Goal: Information Seeking & Learning: Learn about a topic

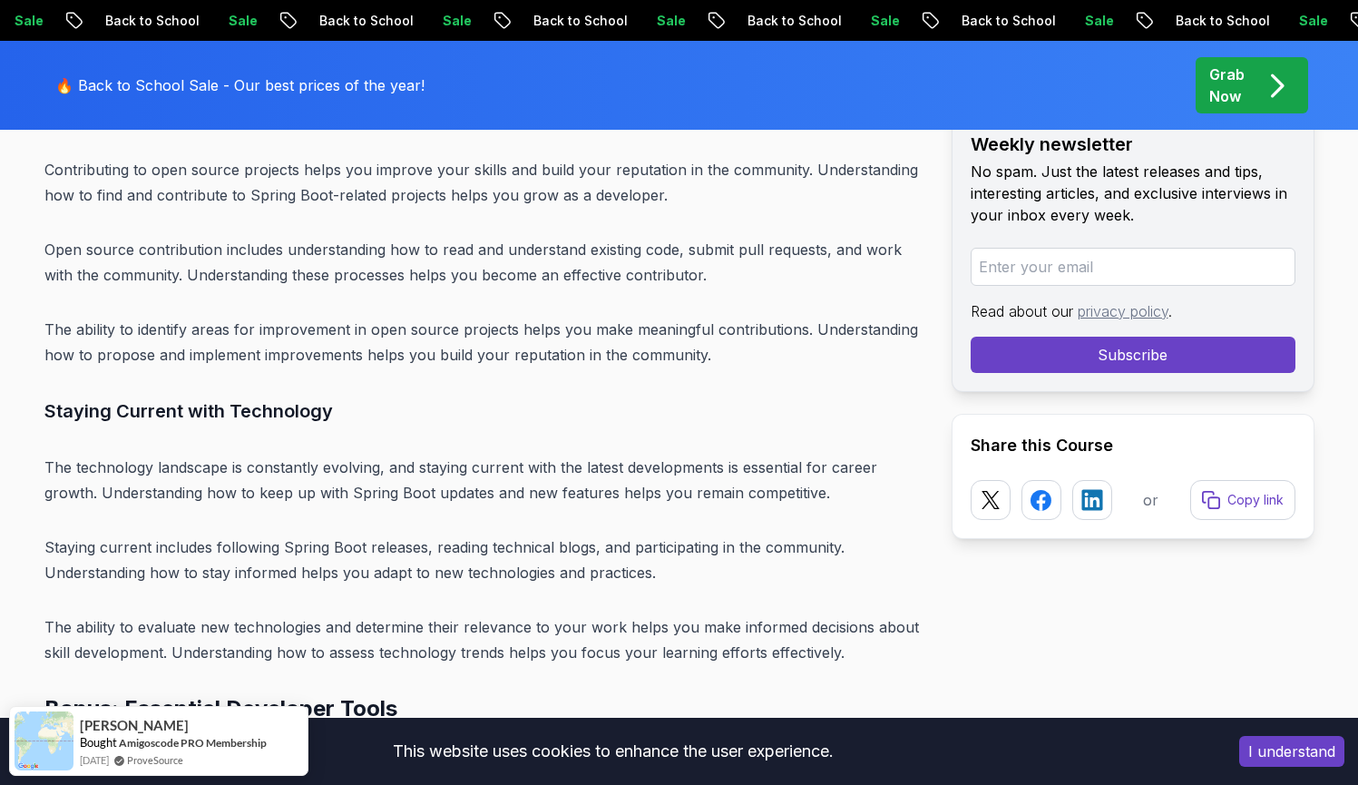
scroll to position [21334, 0]
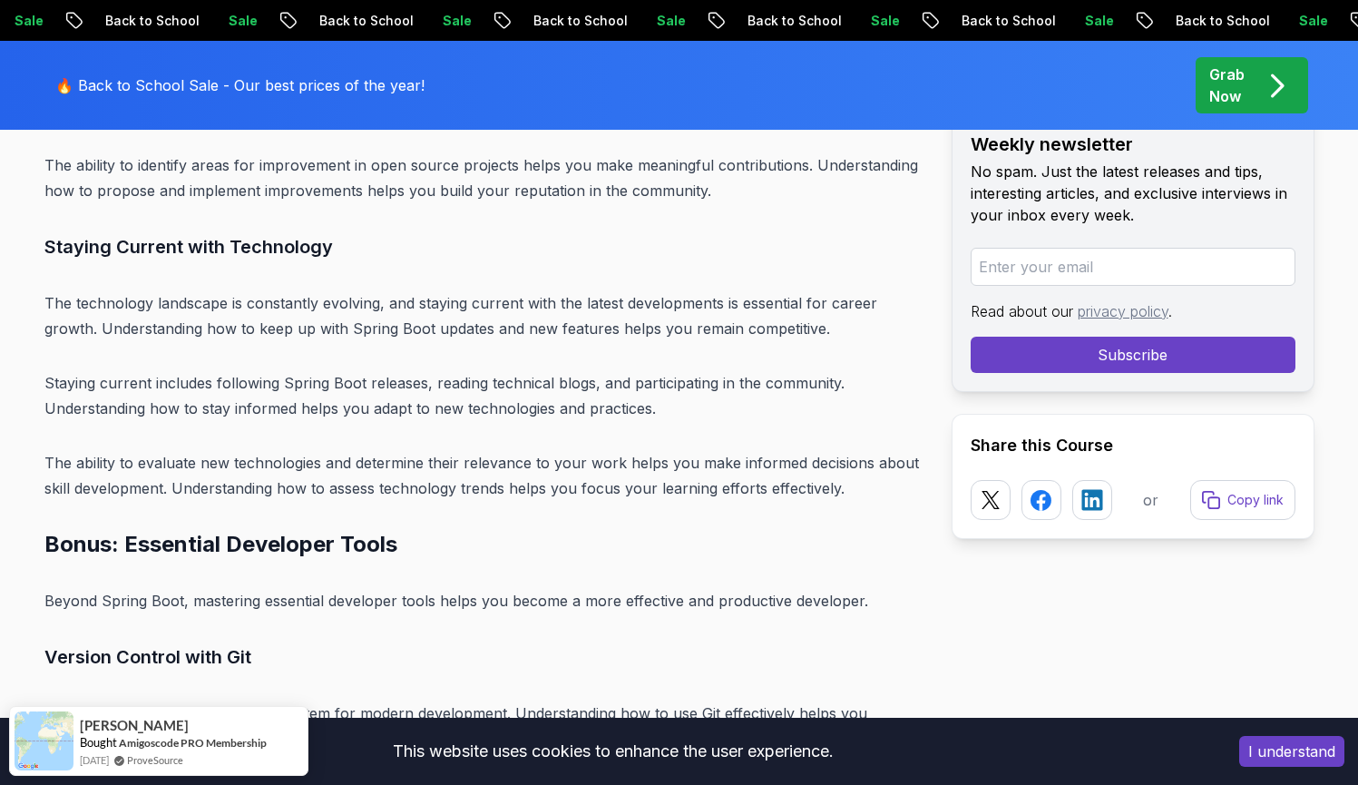
click at [1245, 87] on p "Grab Now" at bounding box center [1227, 86] width 35 height 44
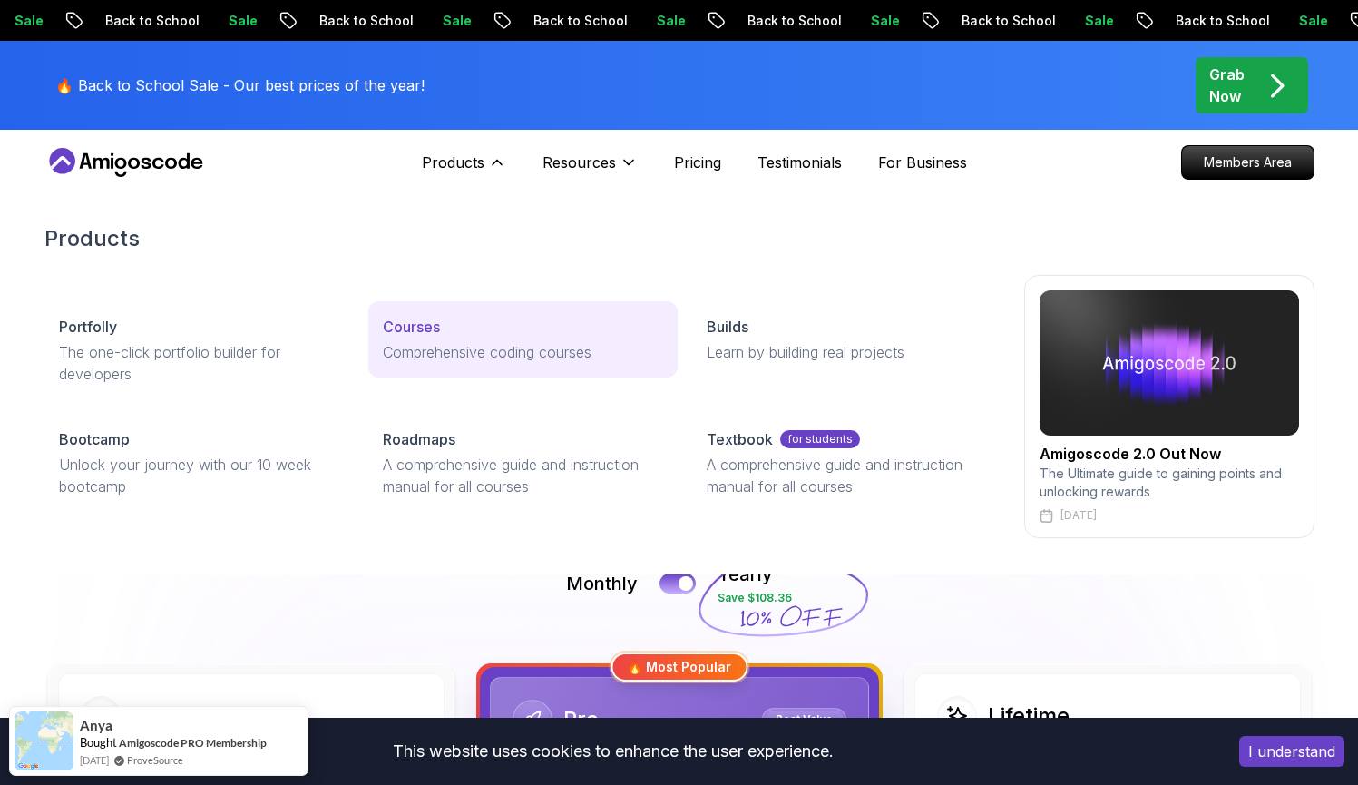
click at [446, 328] on div "Courses" at bounding box center [523, 327] width 280 height 22
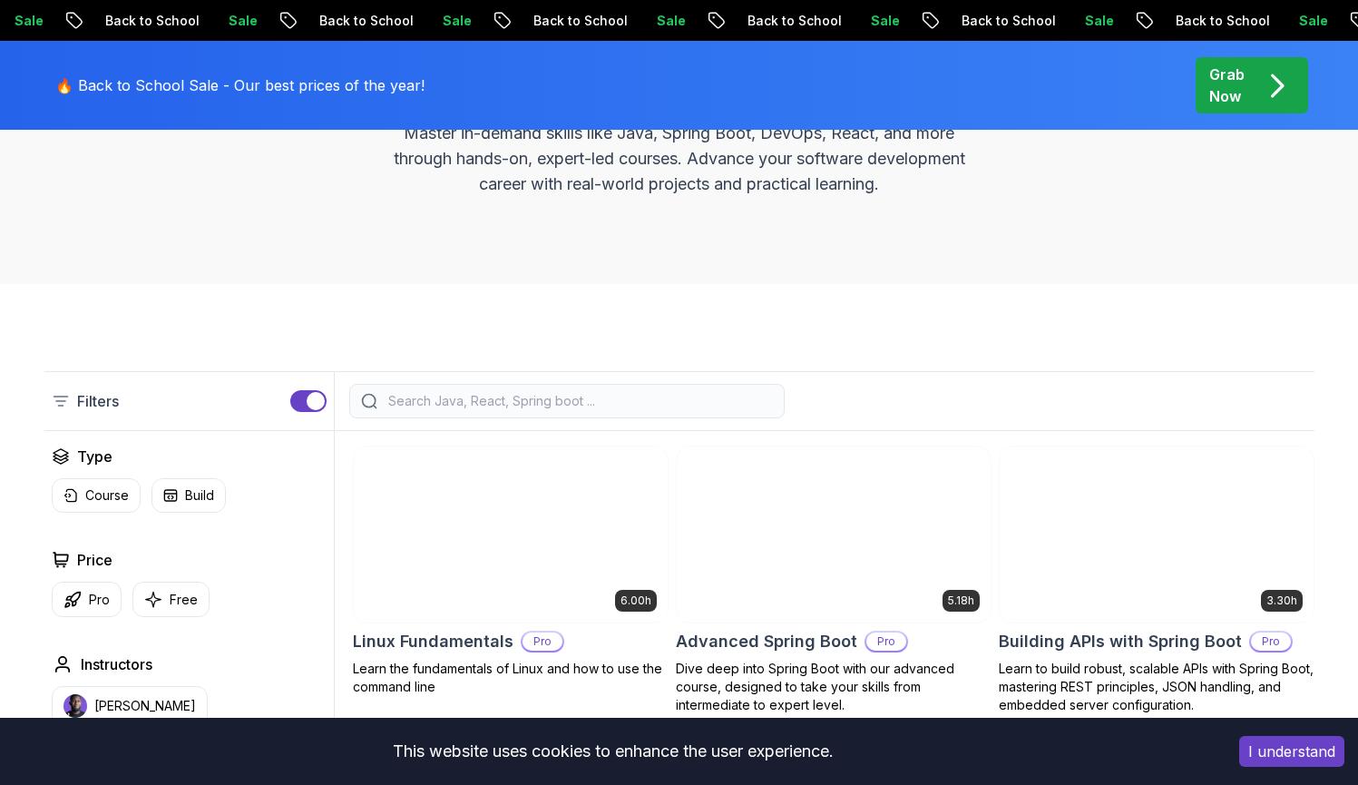
scroll to position [257, 0]
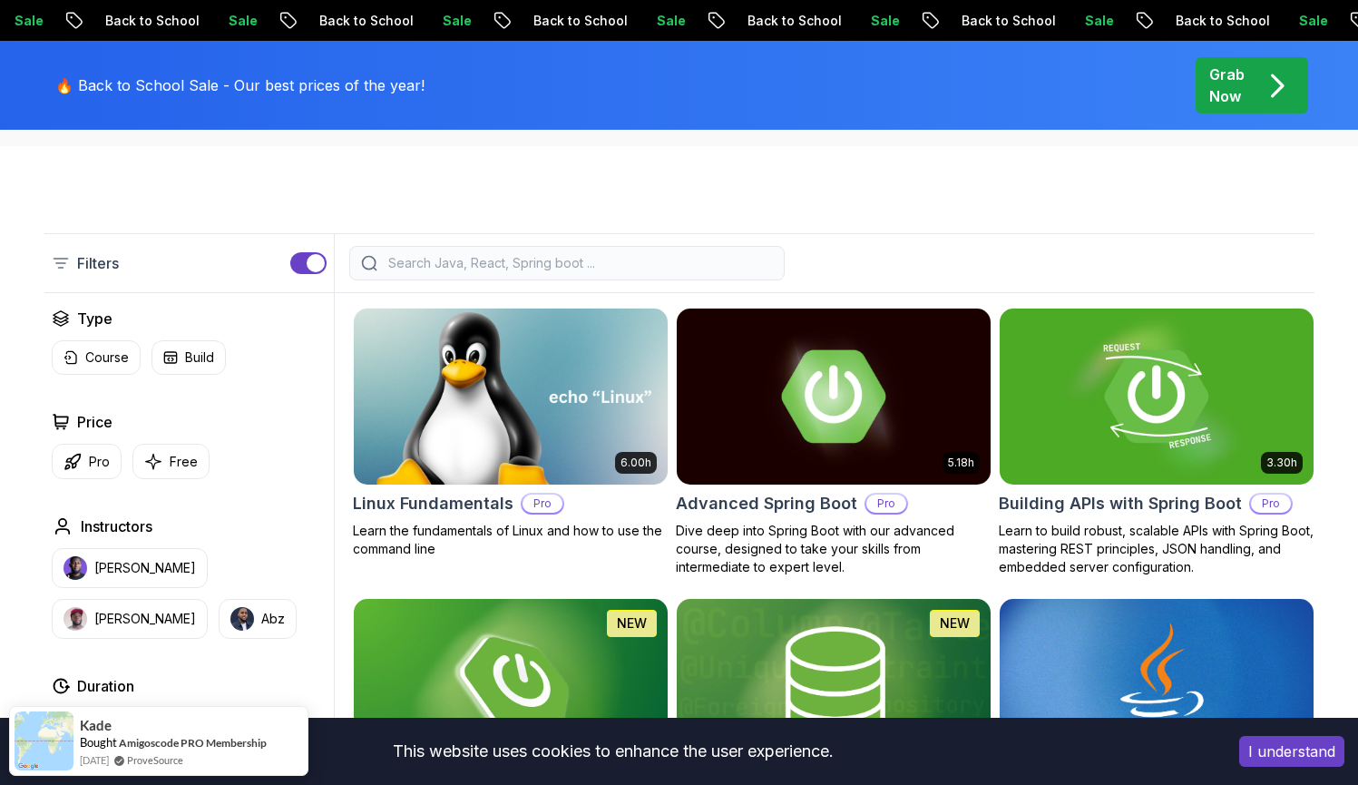
scroll to position [408, 0]
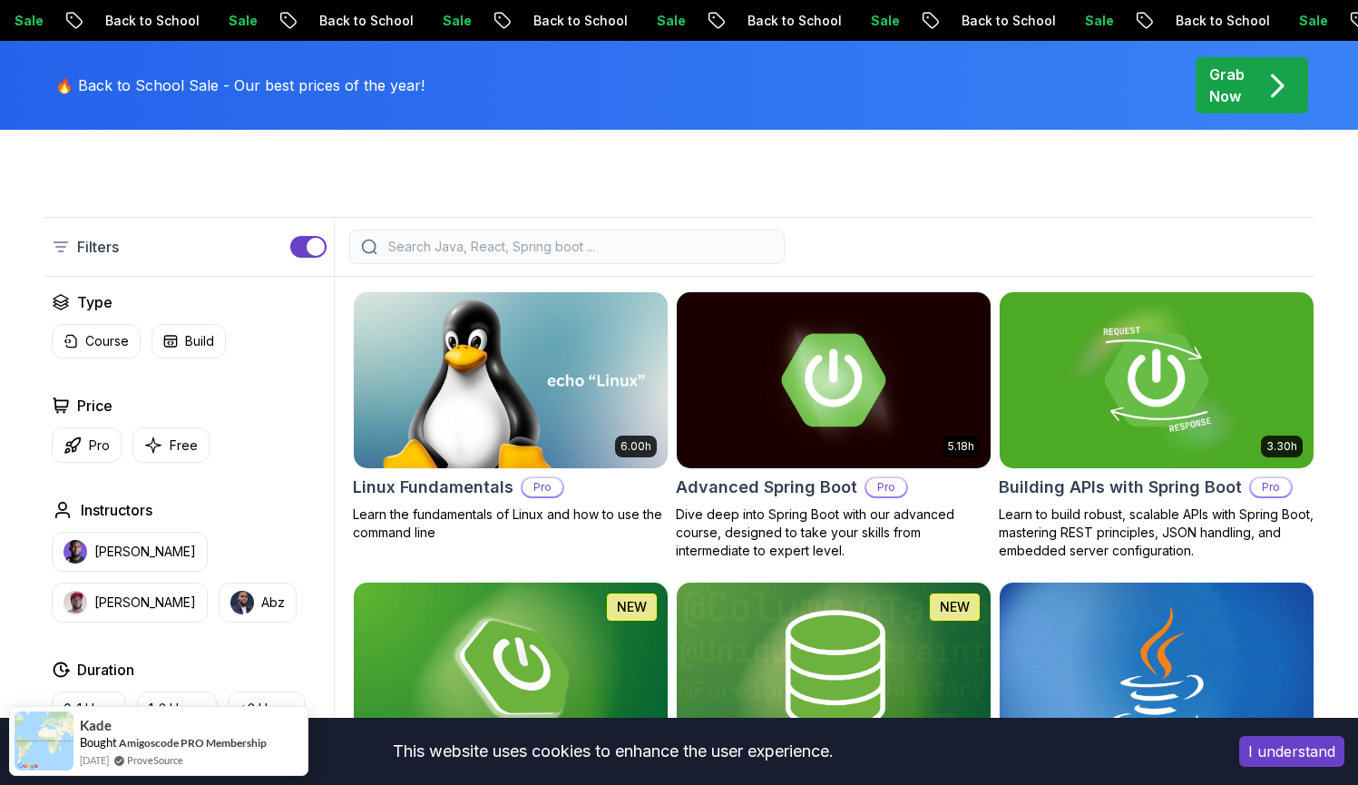
click at [154, 463] on div "Type Course Build Price Pro Free Instructors [PERSON_NAME] [PERSON_NAME] Durati…" at bounding box center [188, 634] width 289 height 687
click at [155, 454] on icon "button" at bounding box center [153, 445] width 18 height 19
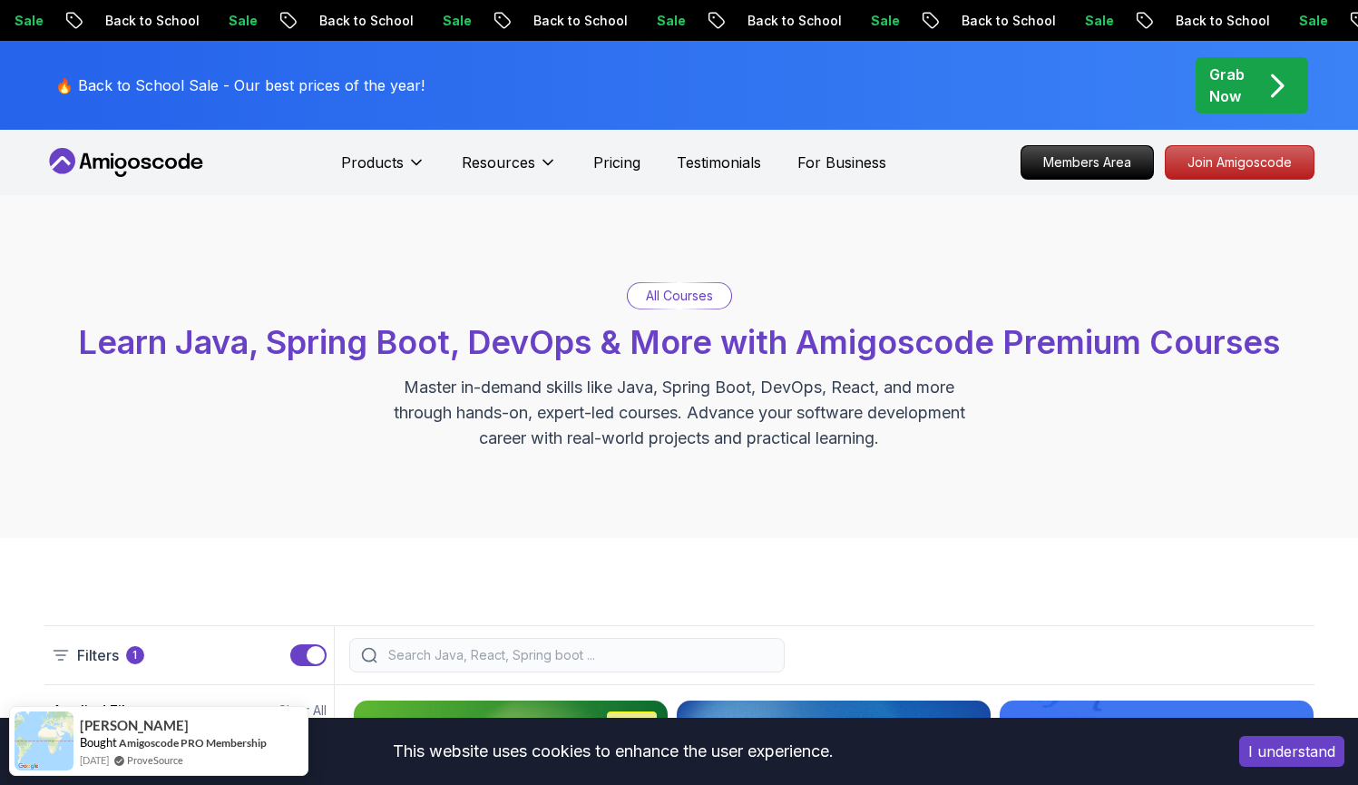
click at [154, 164] on icon at bounding box center [125, 162] width 163 height 29
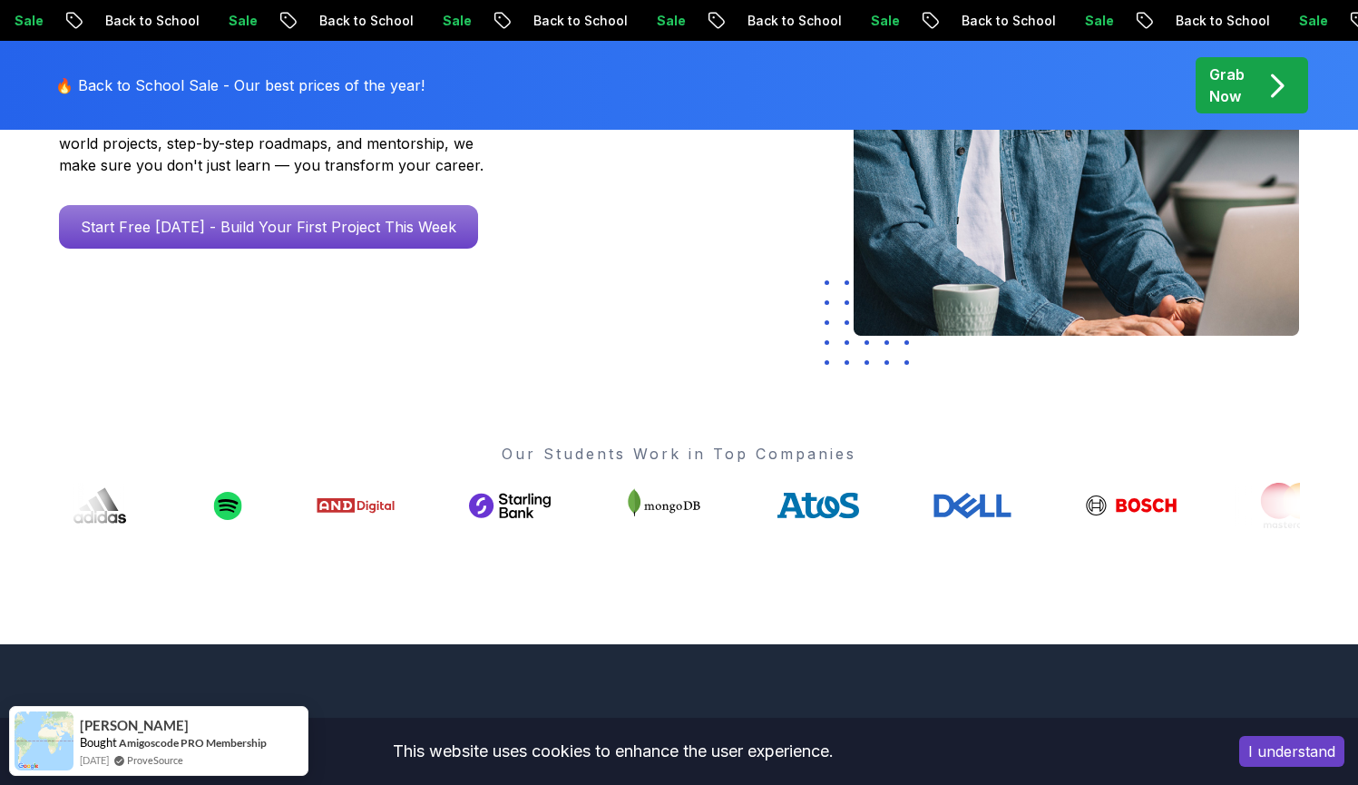
scroll to position [465, 0]
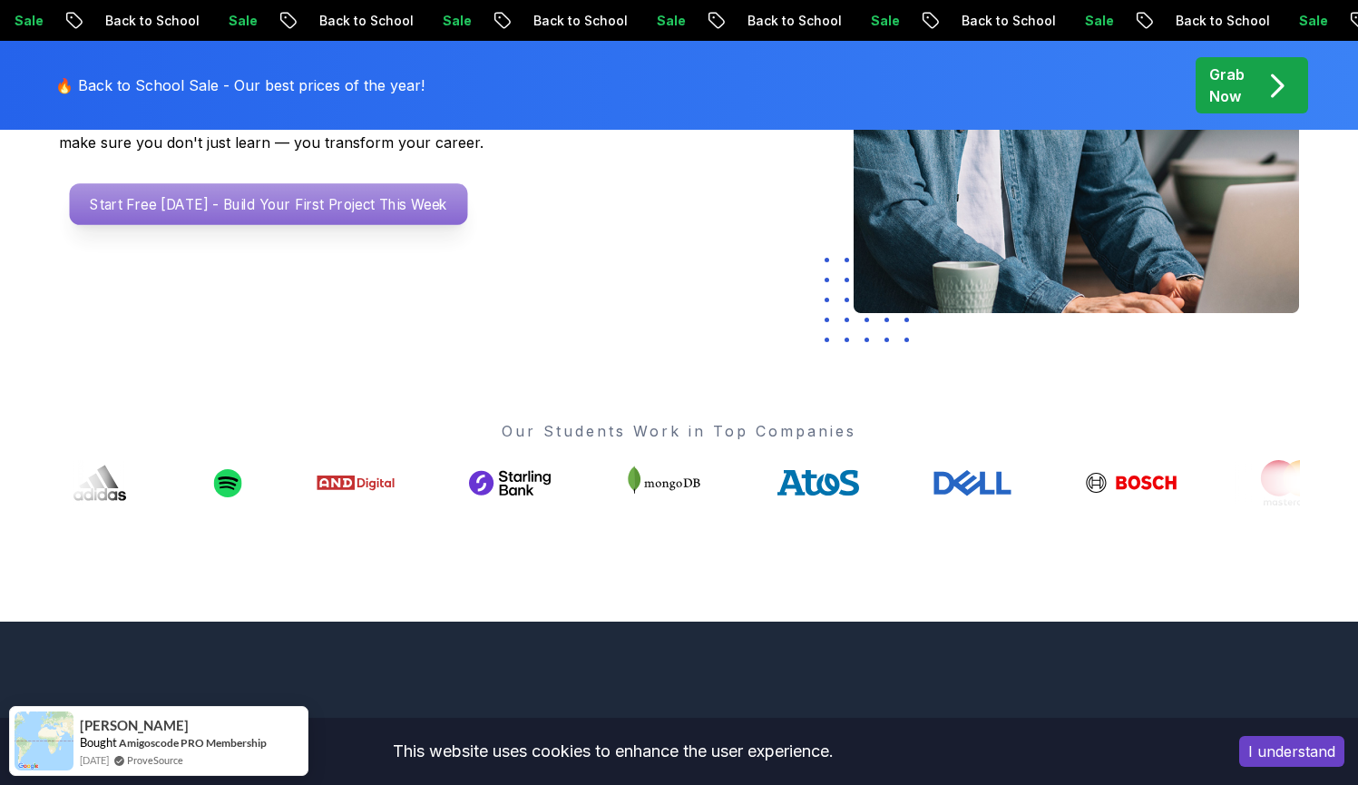
click at [271, 197] on p "Start Free [DATE] - Build Your First Project This Week" at bounding box center [268, 204] width 398 height 42
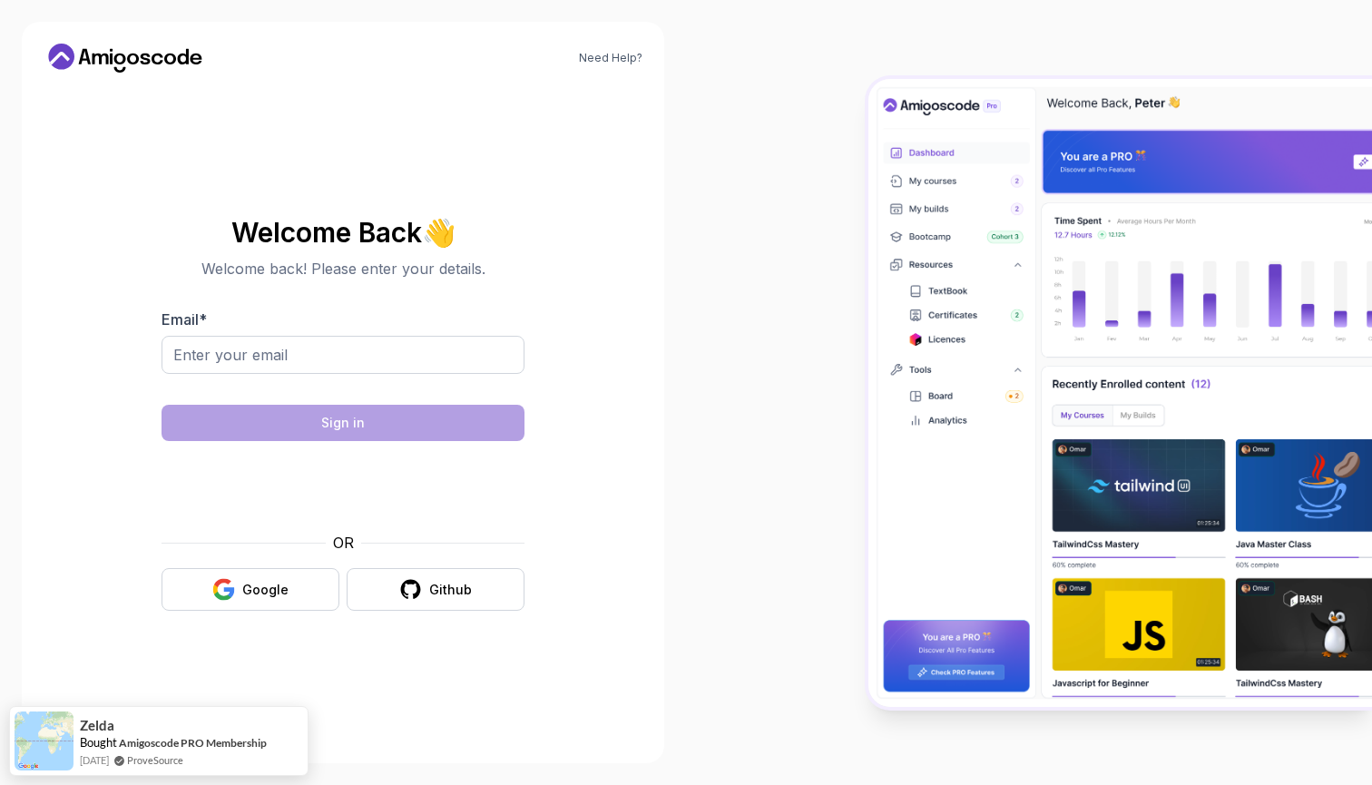
click at [947, 243] on body "Need Help? Welcome Back 👋 Welcome back! Please enter your details. Email * Sign…" at bounding box center [686, 392] width 1372 height 785
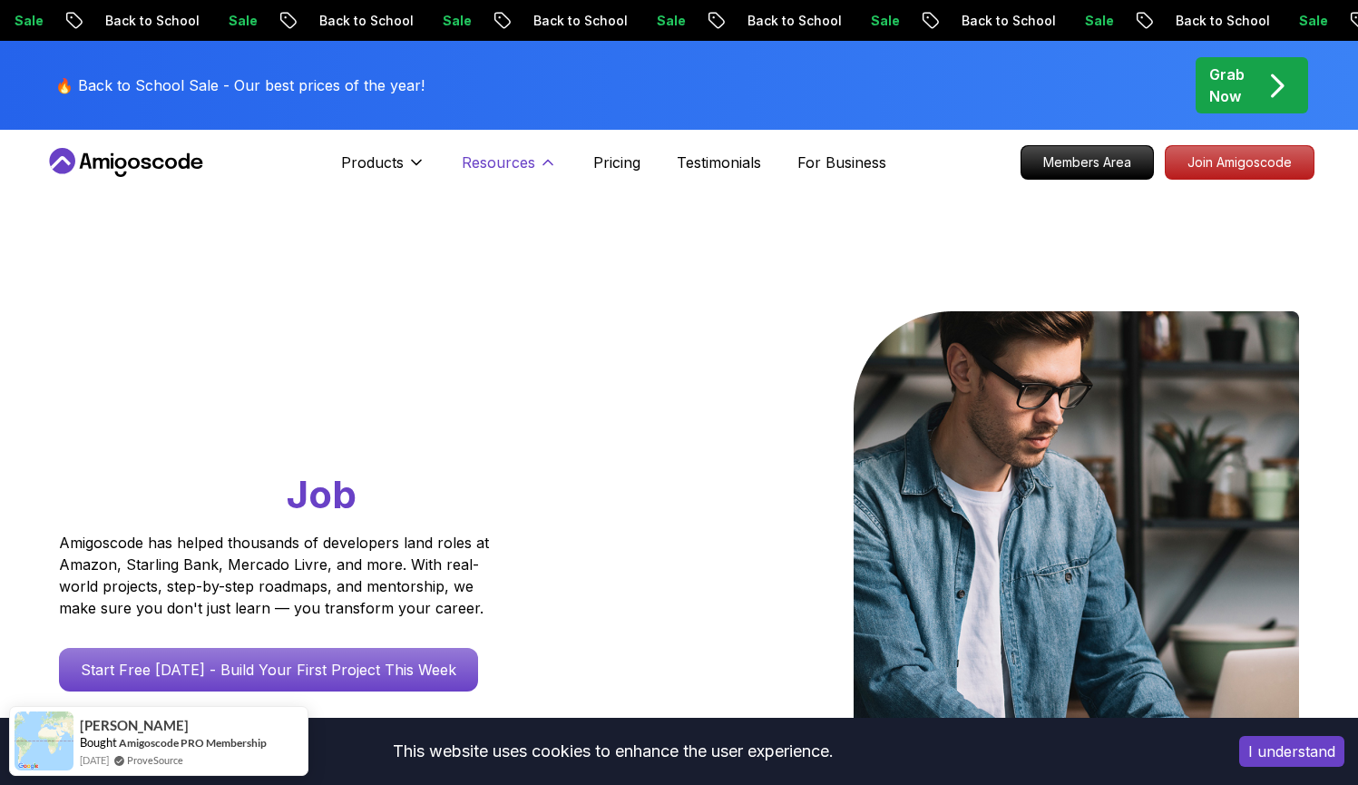
click at [476, 157] on p "Resources" at bounding box center [498, 163] width 73 height 22
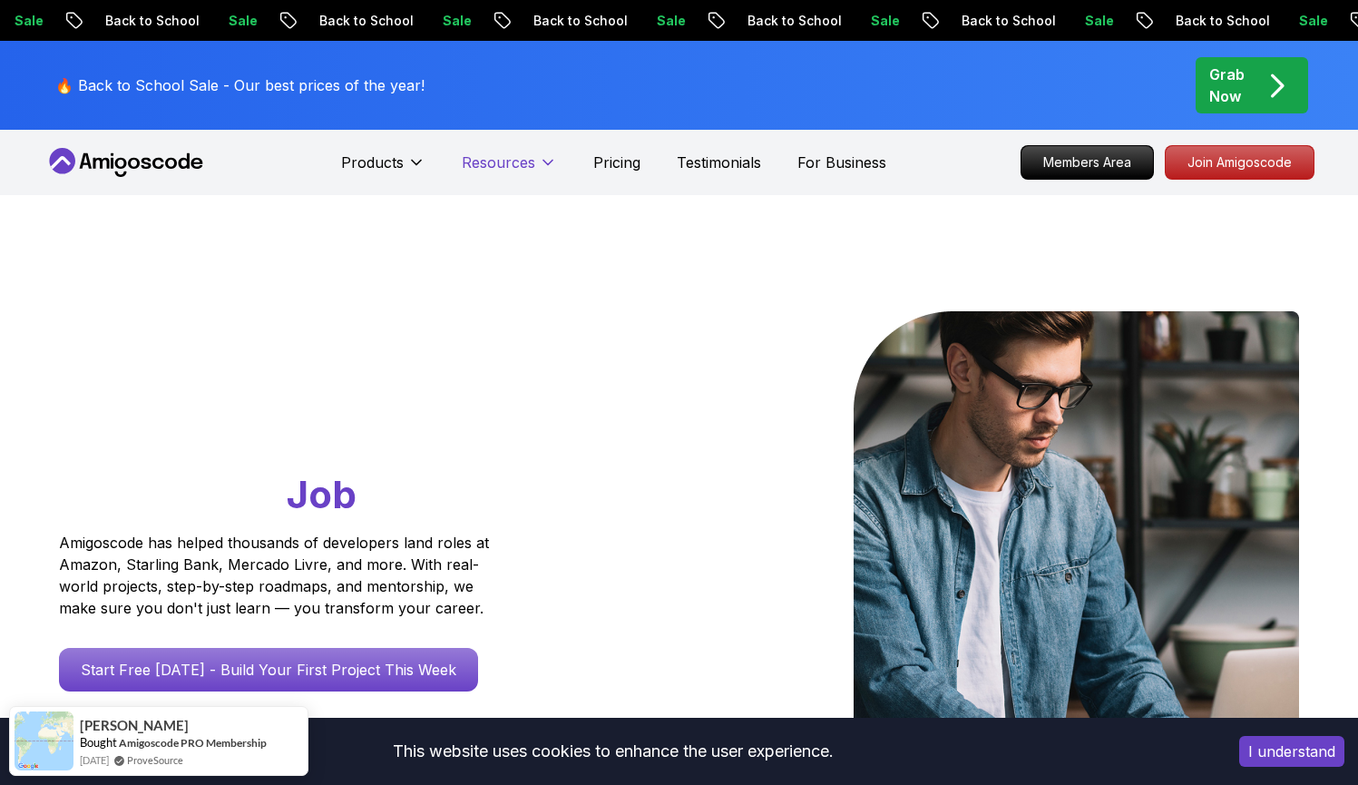
click at [476, 157] on p "Resources" at bounding box center [498, 163] width 73 height 22
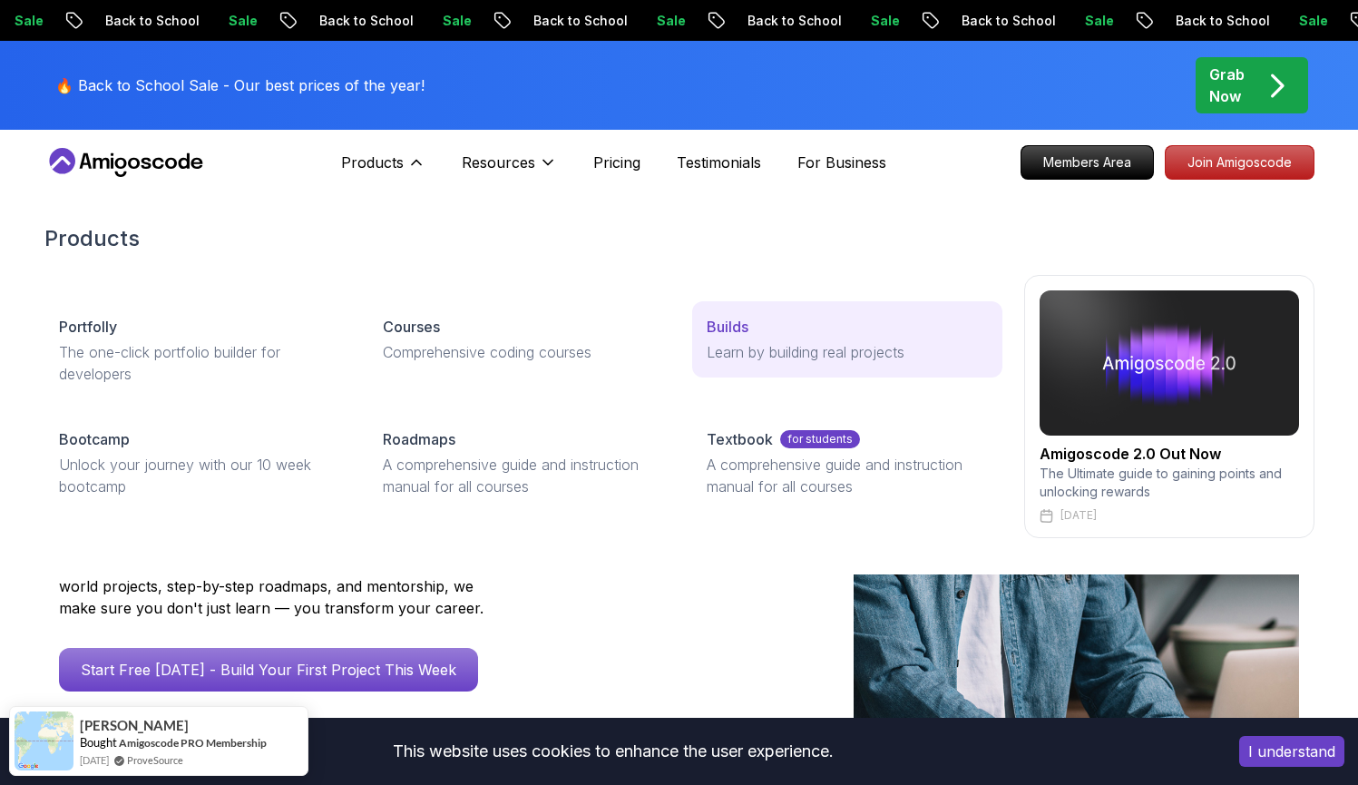
click at [732, 361] on p "Learn by building real projects" at bounding box center [847, 352] width 280 height 22
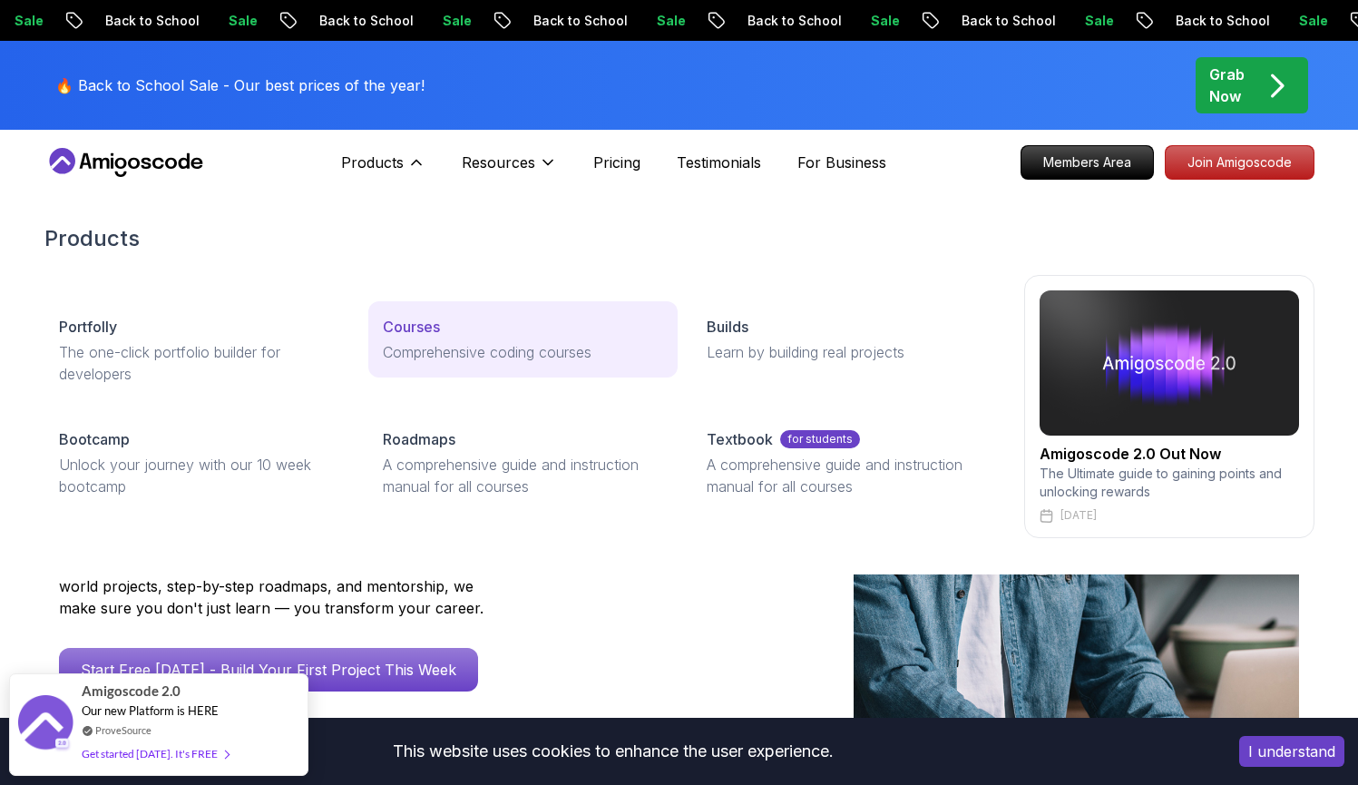
click at [375, 373] on link "Courses Comprehensive coding courses" at bounding box center [522, 339] width 309 height 76
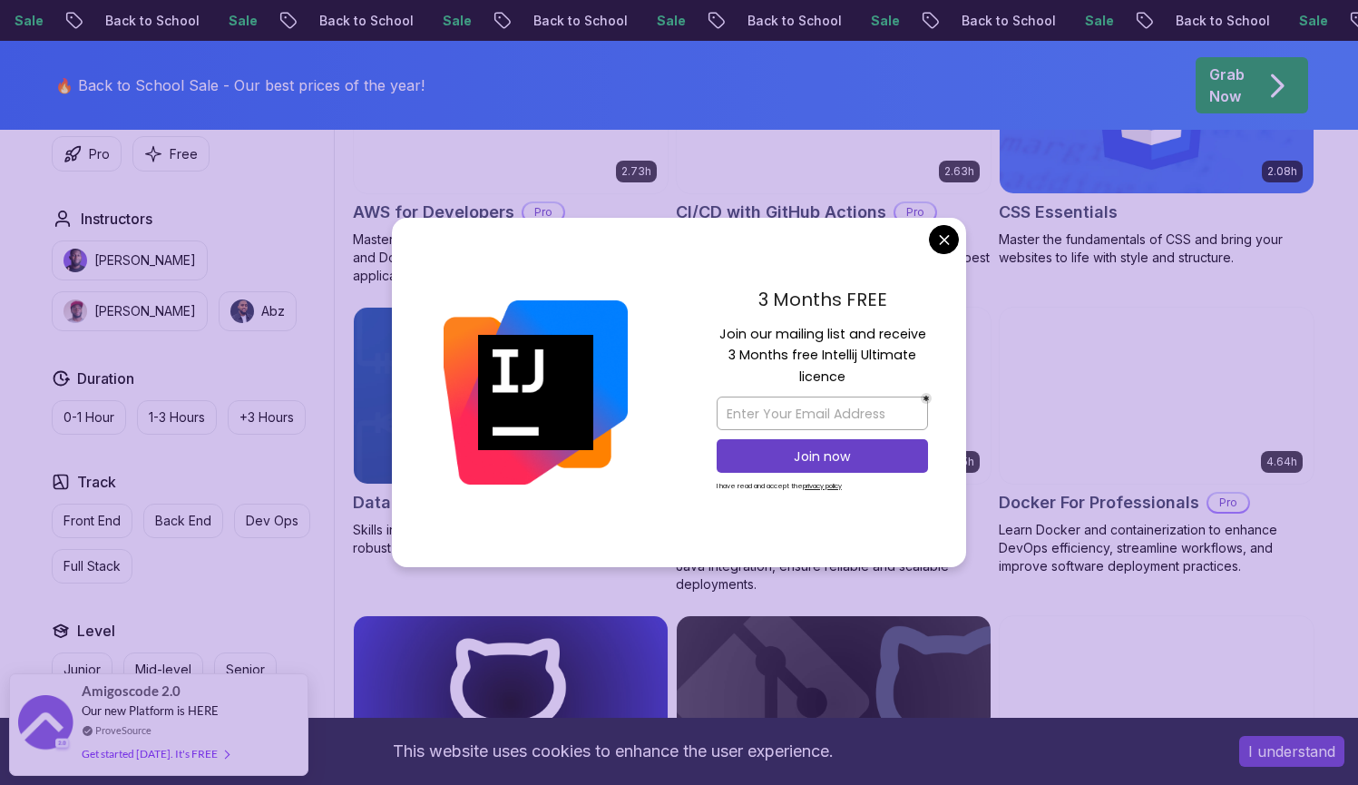
scroll to position [1522, 0]
